Goal: Task Accomplishment & Management: Manage account settings

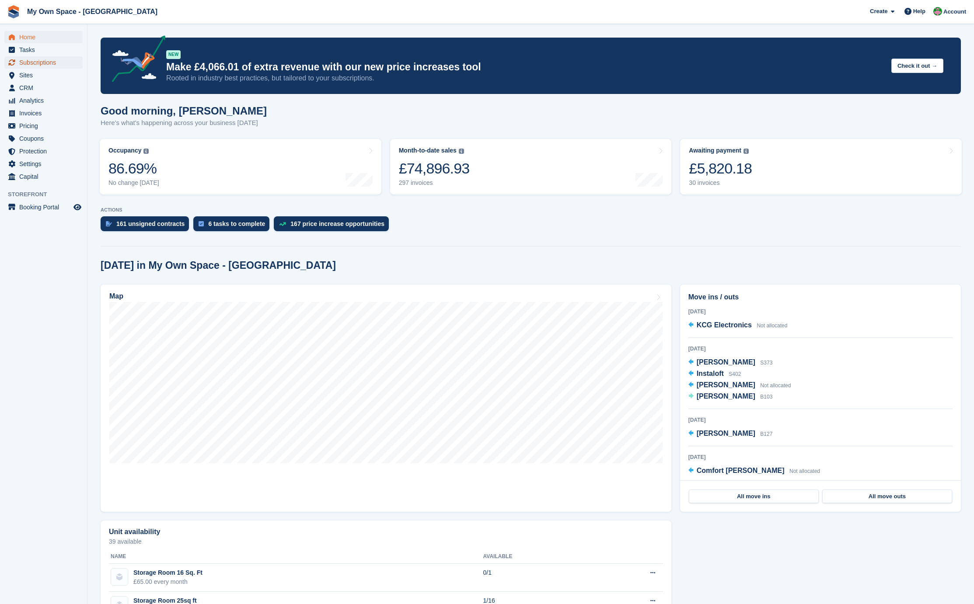
click at [45, 56] on span "Subscriptions" at bounding box center [45, 62] width 52 height 12
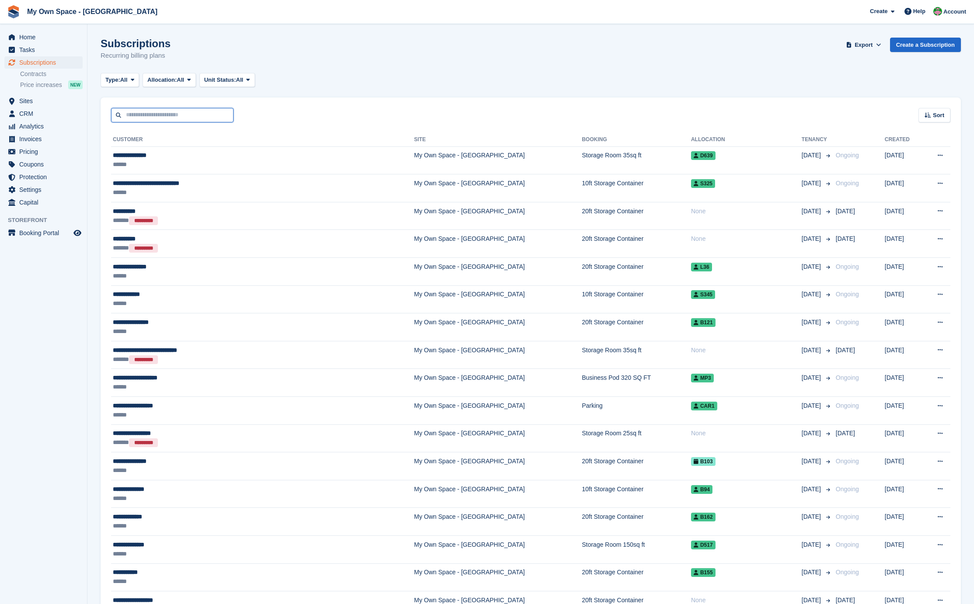
click at [171, 118] on input "text" at bounding box center [172, 115] width 122 height 14
type input "****"
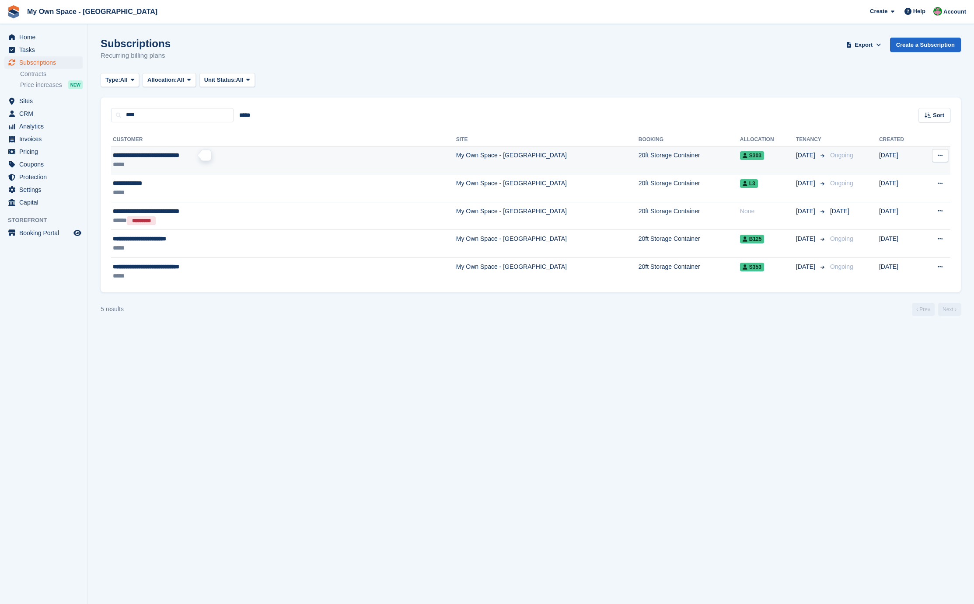
click at [179, 158] on span "**********" at bounding box center [146, 155] width 66 height 6
